Goal: Navigation & Orientation: Find specific page/section

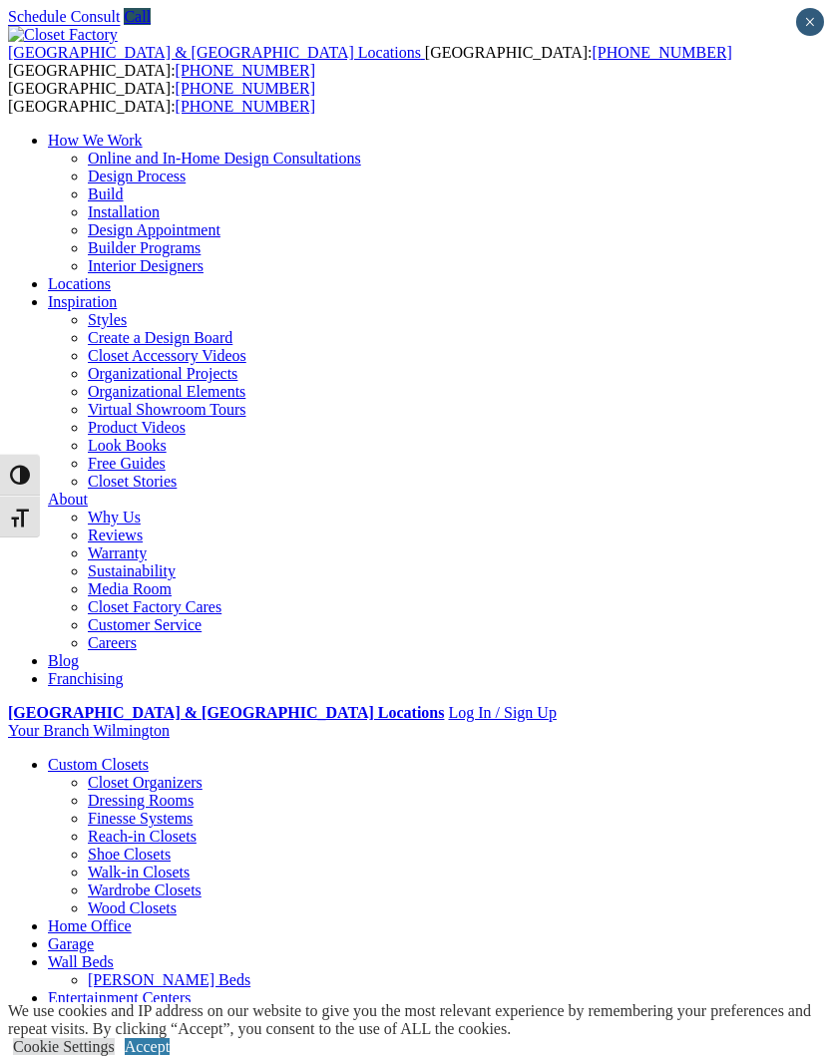
click at [118, 28] on img at bounding box center [63, 35] width 110 height 18
click at [0, 0] on span at bounding box center [0, 0] width 0 height 0
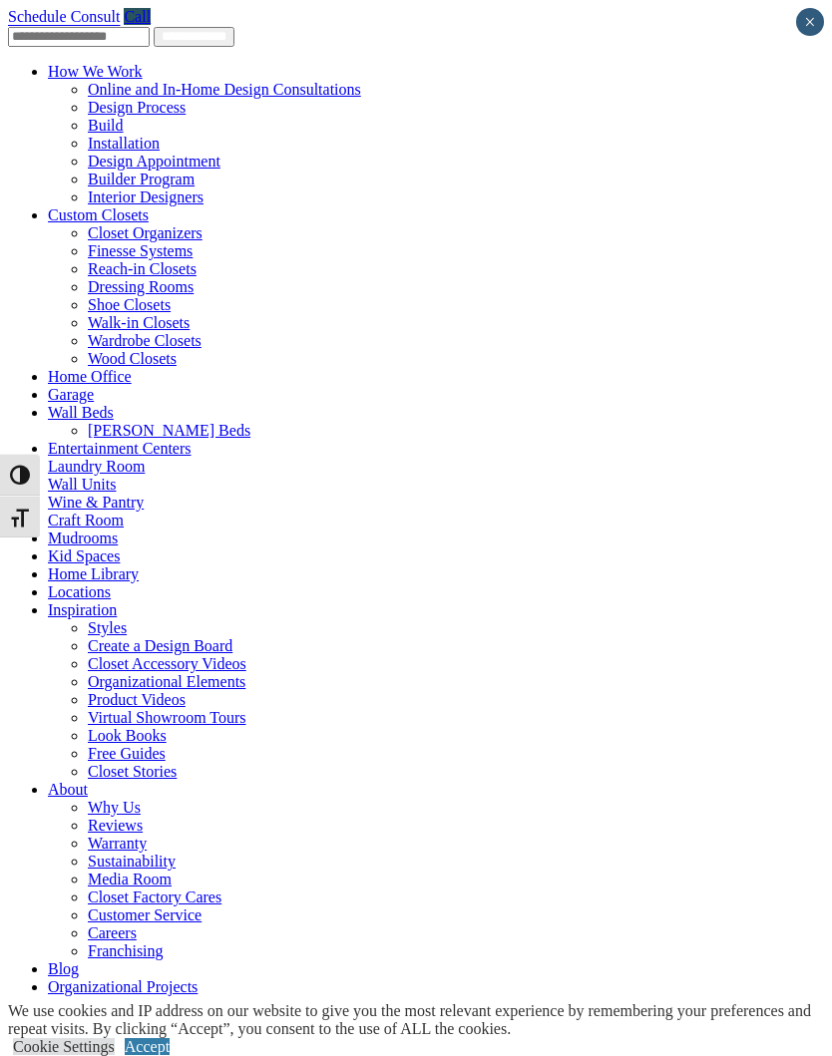
click at [48, 600] on link "Locations" at bounding box center [79, 591] width 63 height 17
click at [111, 600] on link "Locations" at bounding box center [79, 591] width 63 height 17
click at [89, 582] on link "Home Library" at bounding box center [93, 573] width 91 height 17
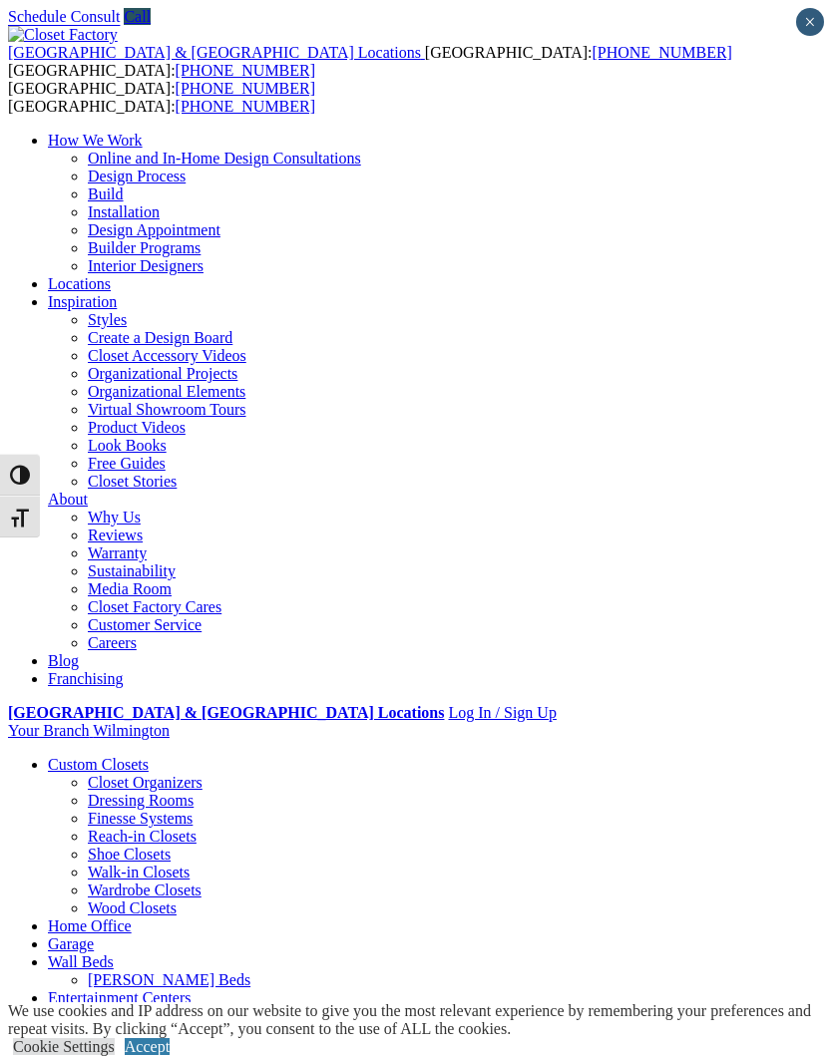
click at [0, 0] on div at bounding box center [0, 0] width 0 height 0
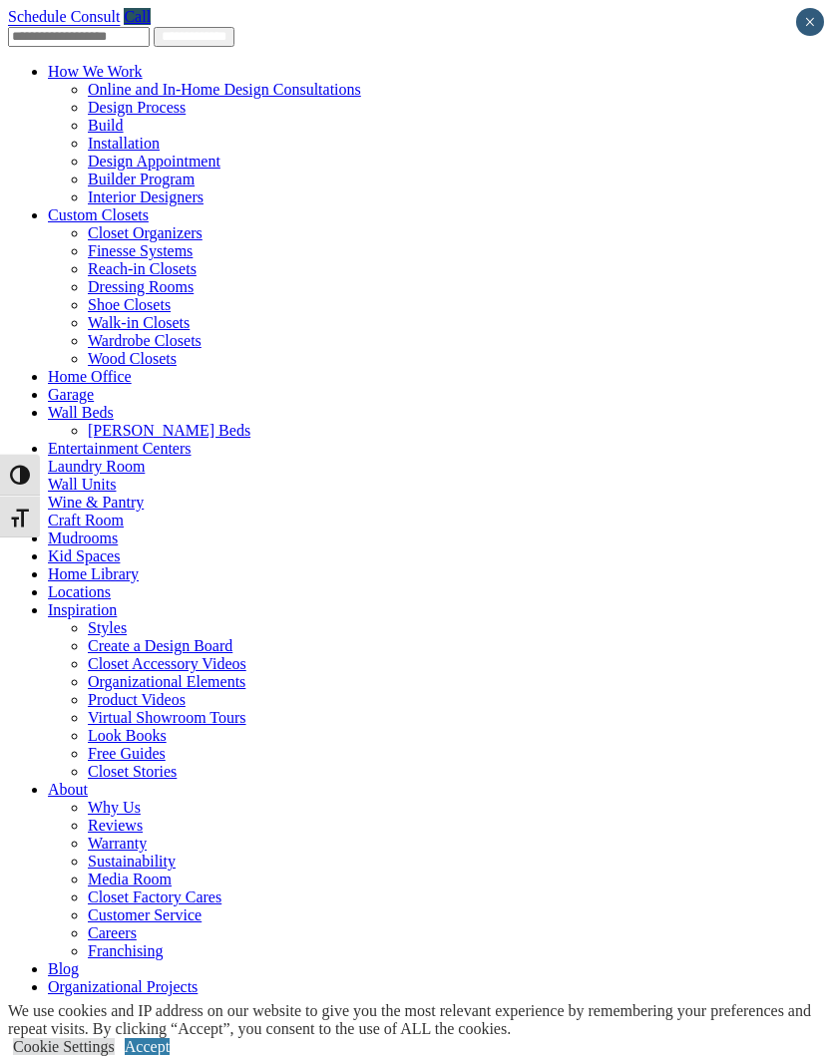
click at [83, 600] on link "Locations" at bounding box center [79, 591] width 63 height 17
click at [48, 600] on link "Locations" at bounding box center [79, 591] width 63 height 17
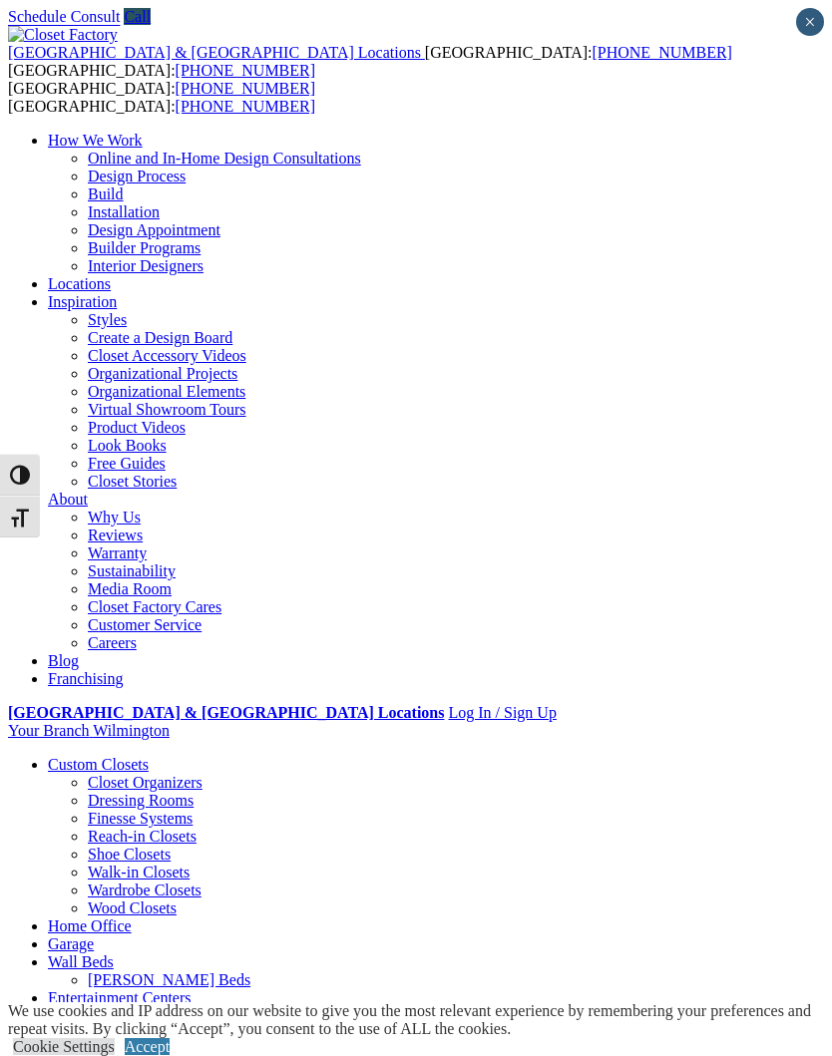
click at [108, 1038] on link "Cookie Settings" at bounding box center [64, 1046] width 102 height 17
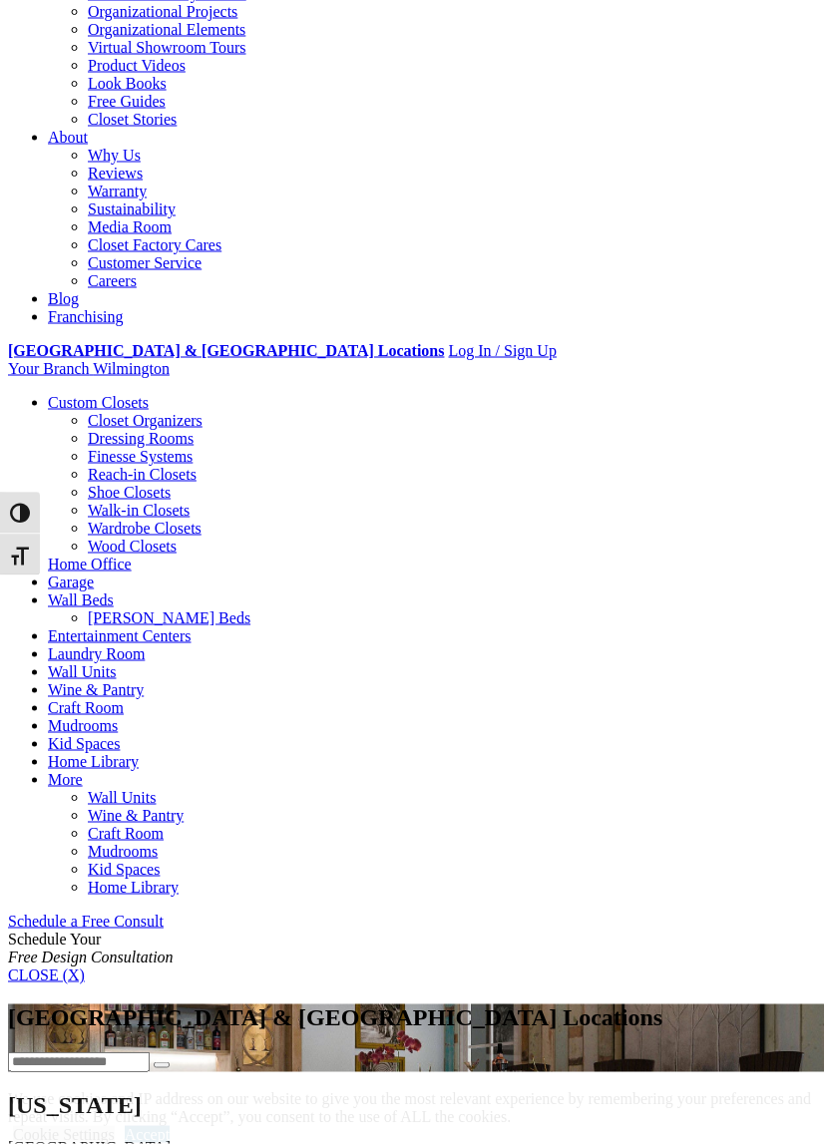
scroll to position [363, 0]
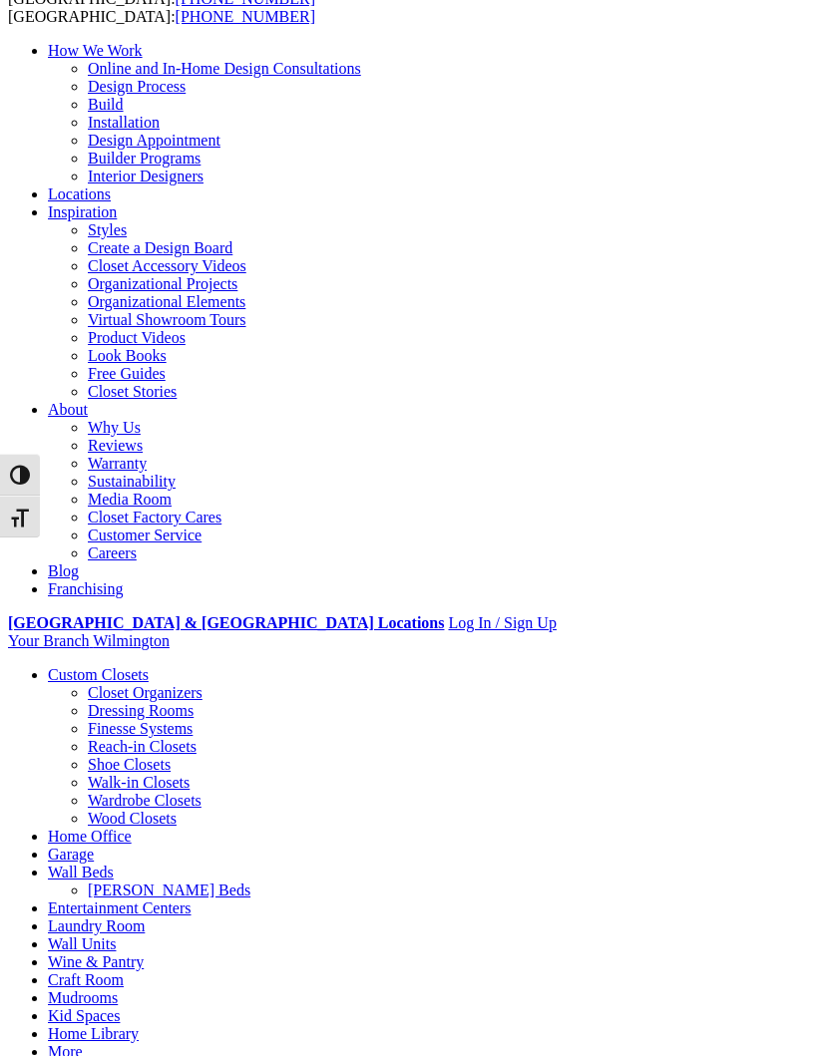
scroll to position [0, 0]
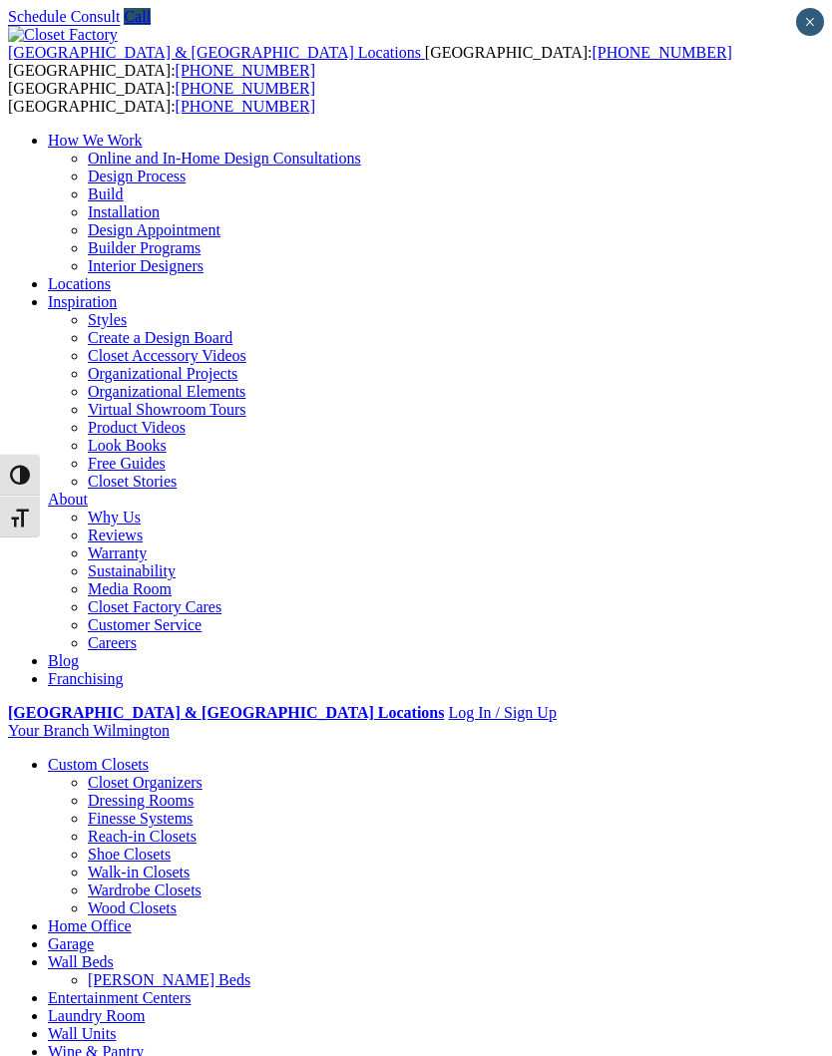
type input "*****"
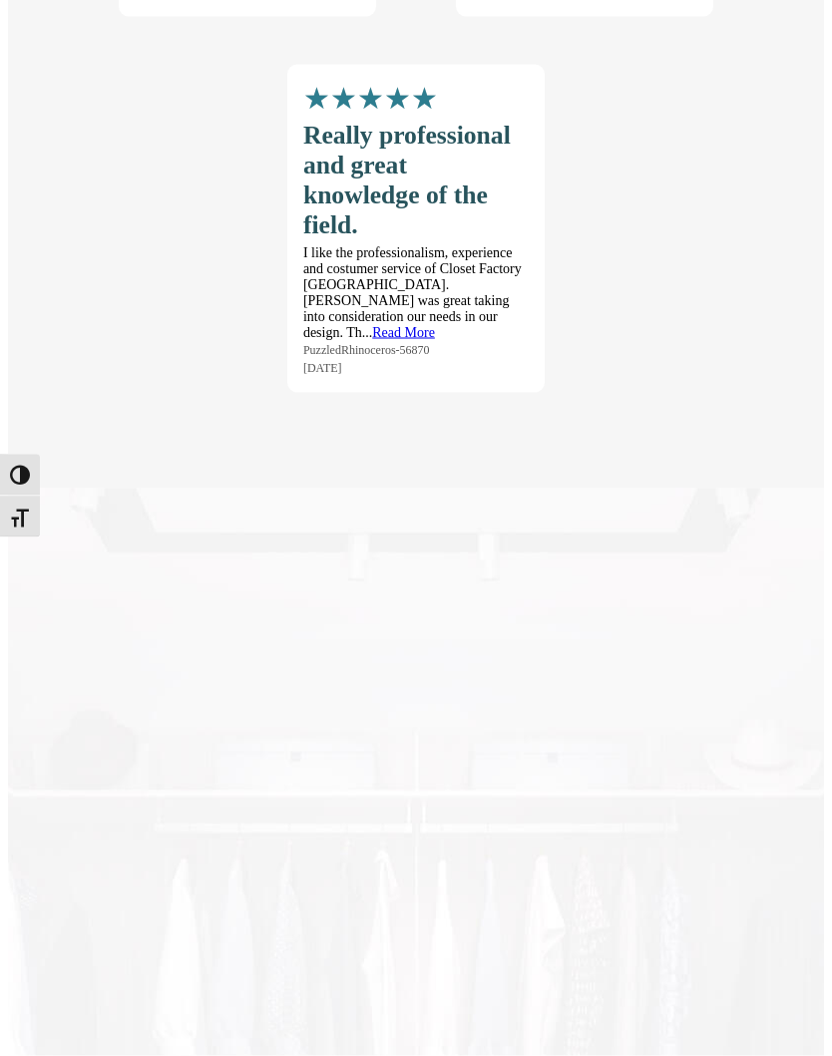
scroll to position [4089, 0]
